Goal: Information Seeking & Learning: Check status

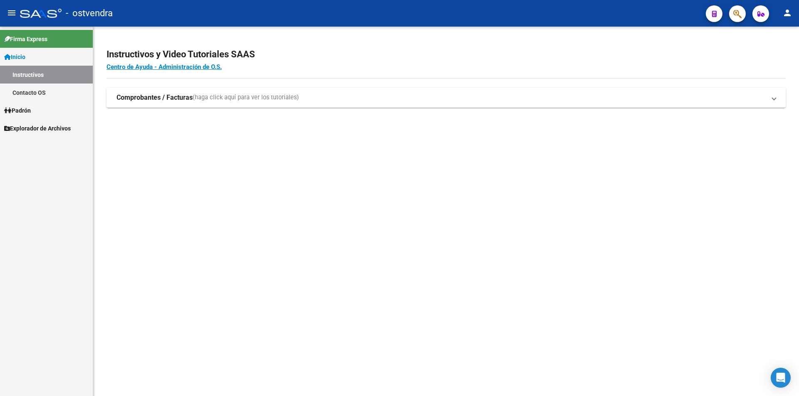
click at [31, 97] on link "Contacto OS" at bounding box center [46, 93] width 93 height 18
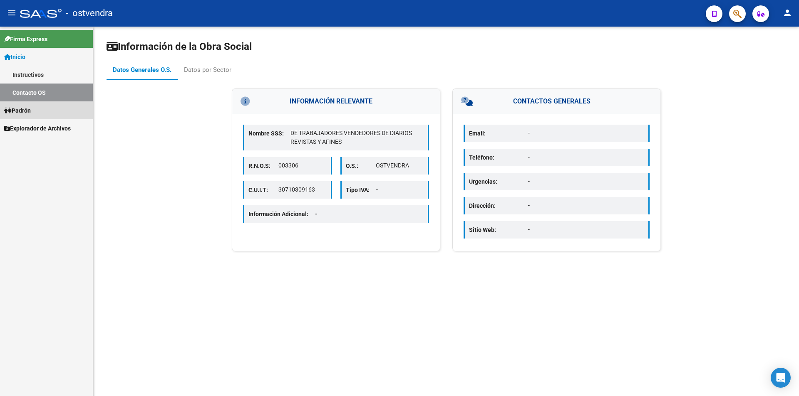
click at [14, 109] on span "Padrón" at bounding box center [17, 110] width 27 height 9
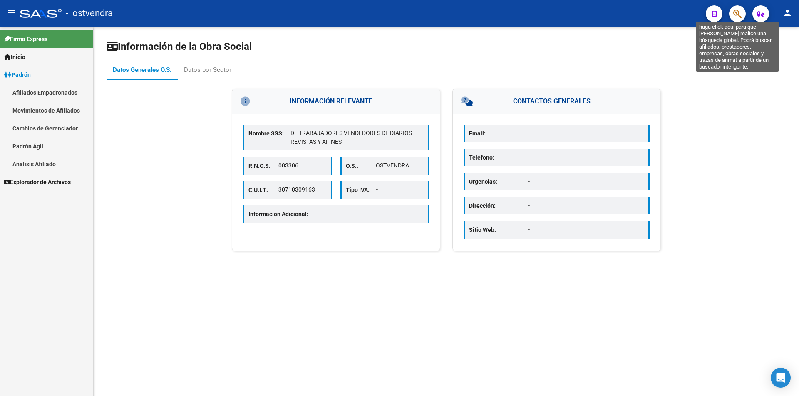
click at [736, 11] on icon "button" at bounding box center [737, 14] width 8 height 10
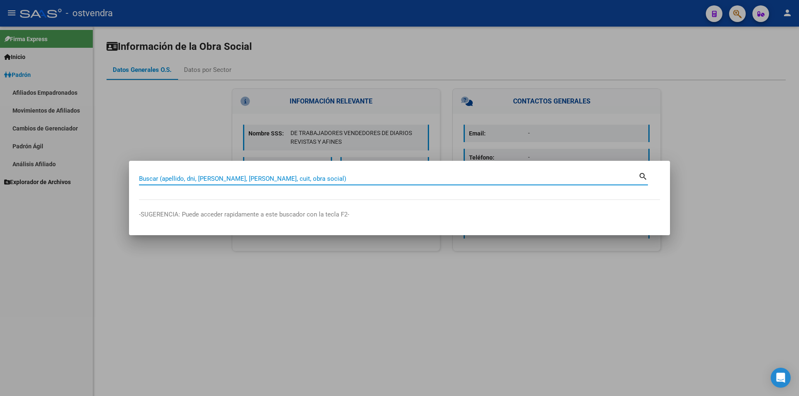
paste input "95030849"
type input "95030849"
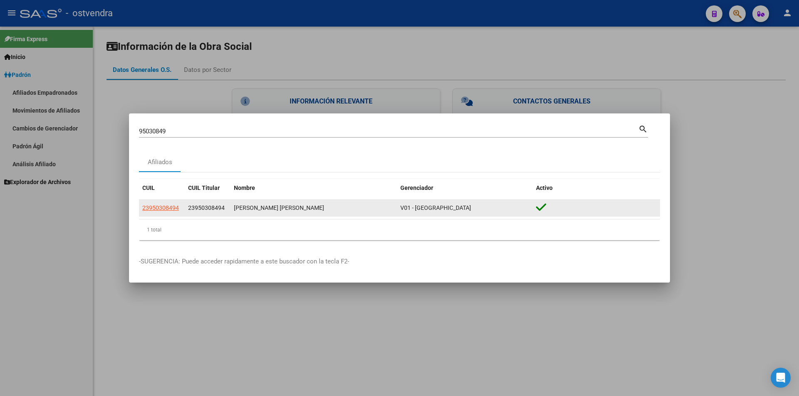
drag, startPoint x: 403, startPoint y: 208, endPoint x: 449, endPoint y: 207, distance: 45.8
click at [432, 207] on span "V01 - [GEOGRAPHIC_DATA]" at bounding box center [435, 208] width 71 height 7
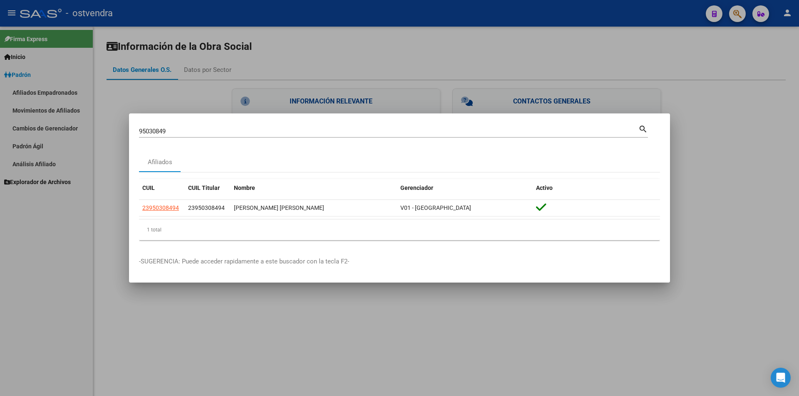
drag, startPoint x: 449, startPoint y: 207, endPoint x: 372, endPoint y: 131, distance: 108.5
click at [449, 205] on div "V01 - [GEOGRAPHIC_DATA]" at bounding box center [464, 208] width 129 height 10
